Goal: Information Seeking & Learning: Learn about a topic

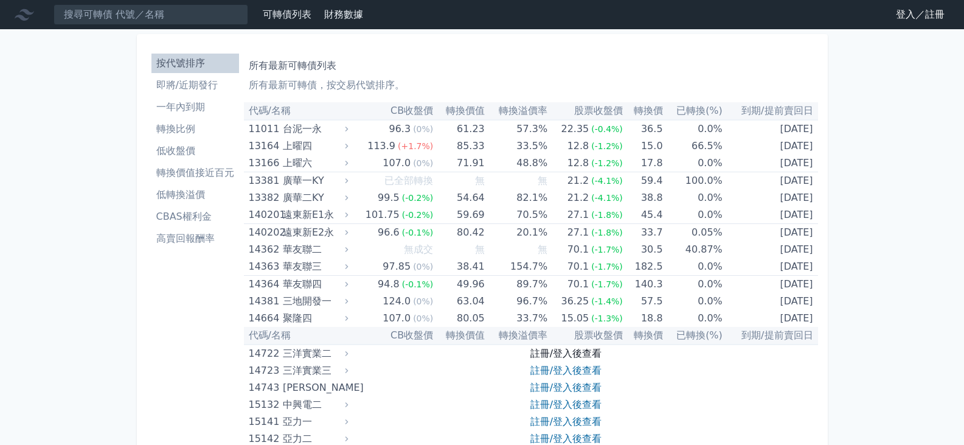
click at [555, 353] on link "註冊/登入後查看" at bounding box center [566, 353] width 71 height 12
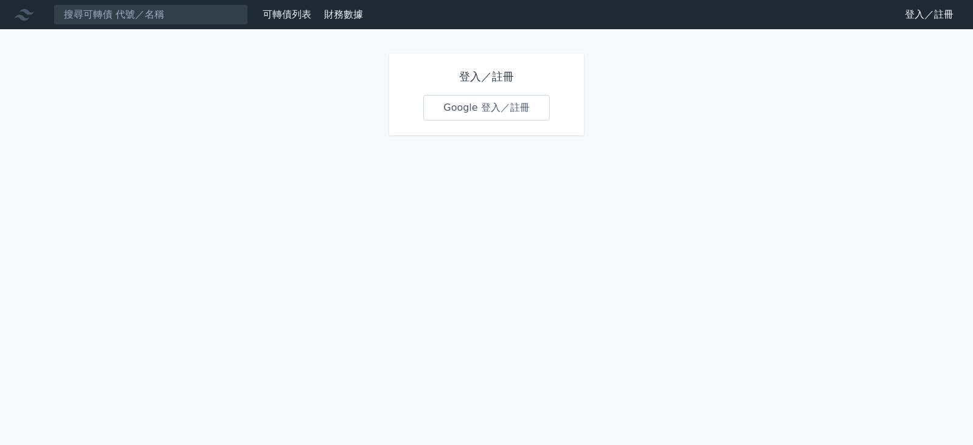
click at [481, 105] on link "Google 登入／註冊" at bounding box center [486, 108] width 127 height 26
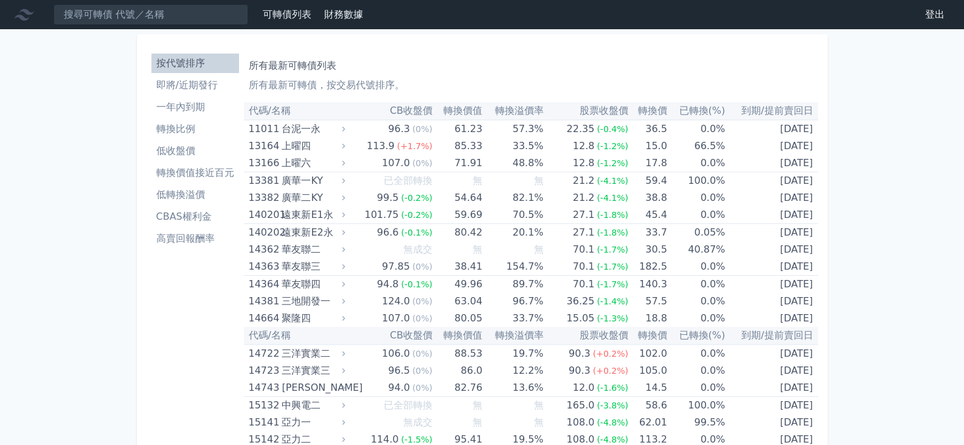
click at [193, 192] on li "低轉換溢價" at bounding box center [195, 194] width 88 height 15
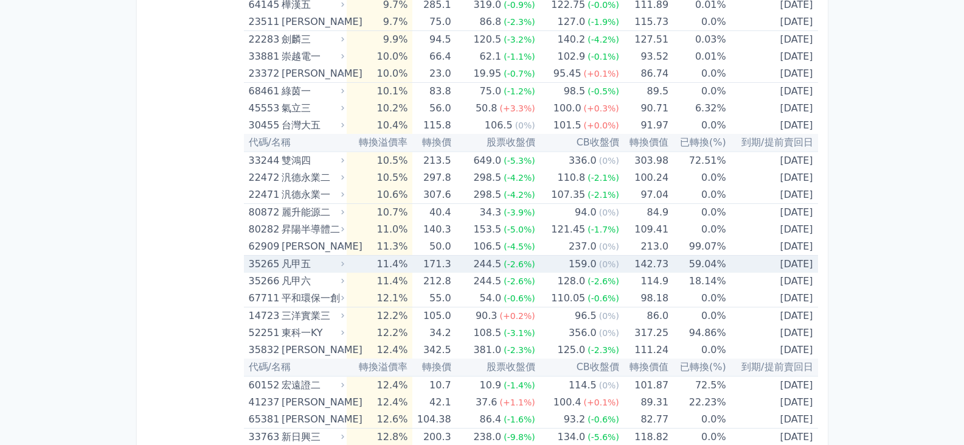
scroll to position [1704, 0]
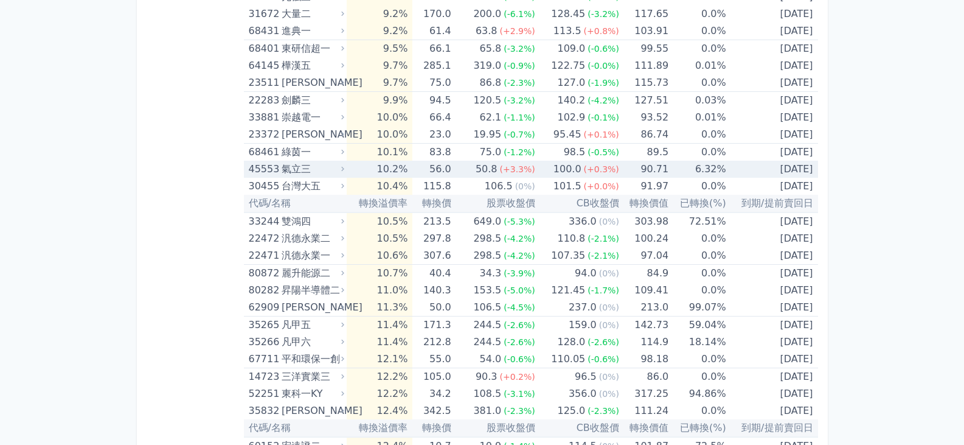
click at [689, 170] on td "6.32%" at bounding box center [698, 169] width 58 height 17
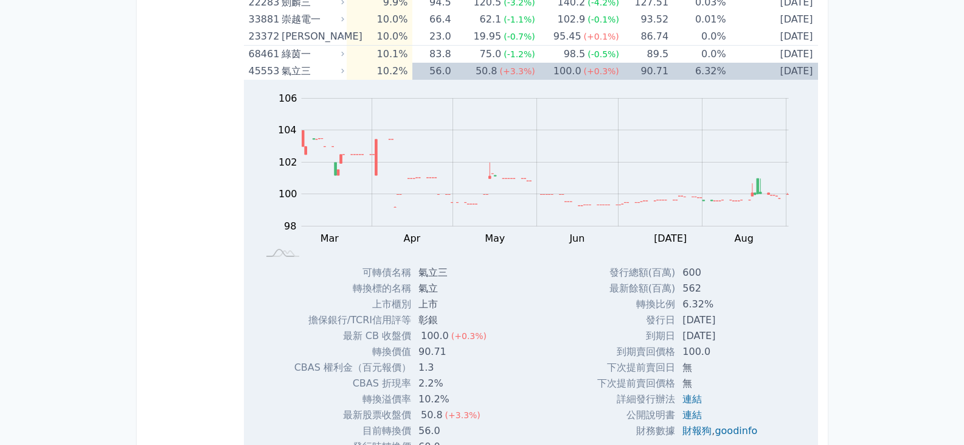
scroll to position [1825, 0]
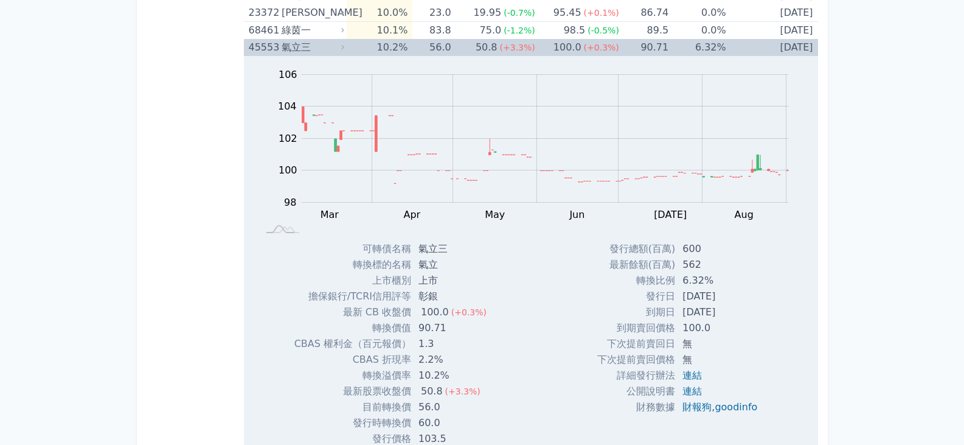
click at [273, 46] on div "45553" at bounding box center [264, 47] width 30 height 17
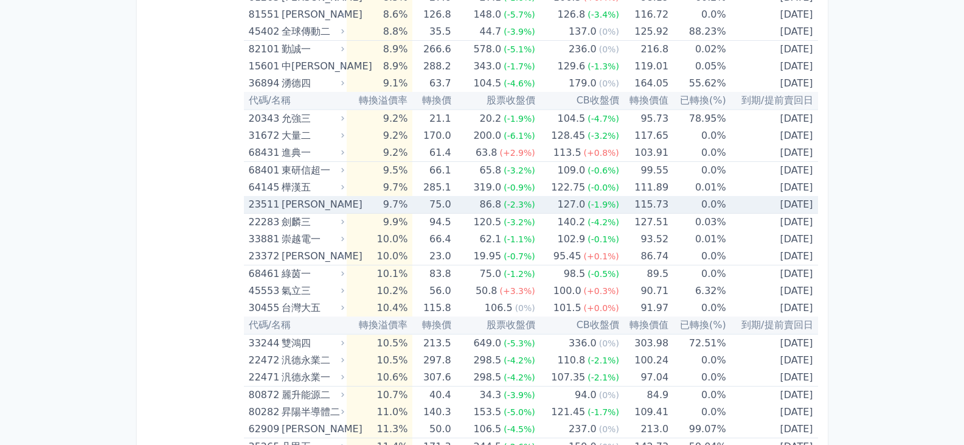
scroll to position [1643, 0]
